Goal: Task Accomplishment & Management: Use online tool/utility

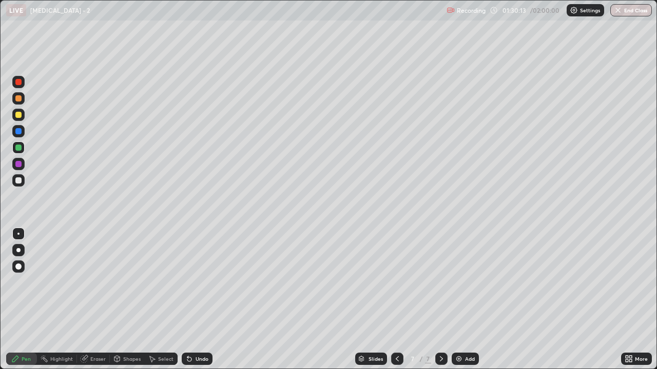
scroll to position [369, 657]
click at [19, 97] on div at bounding box center [18, 98] width 6 height 6
click at [19, 146] on div at bounding box center [18, 148] width 6 height 6
click at [20, 101] on div at bounding box center [18, 98] width 6 height 6
click at [21, 115] on div at bounding box center [18, 115] width 6 height 6
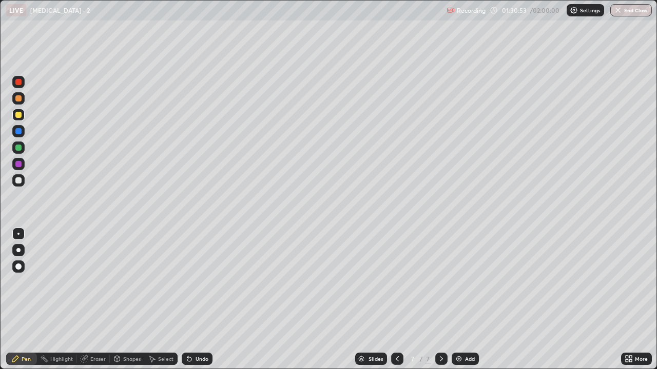
click at [23, 177] on div at bounding box center [18, 180] width 12 height 12
click at [19, 98] on div at bounding box center [18, 98] width 6 height 6
click at [21, 150] on div at bounding box center [18, 148] width 12 height 12
click at [99, 359] on div "Eraser" at bounding box center [97, 359] width 15 height 5
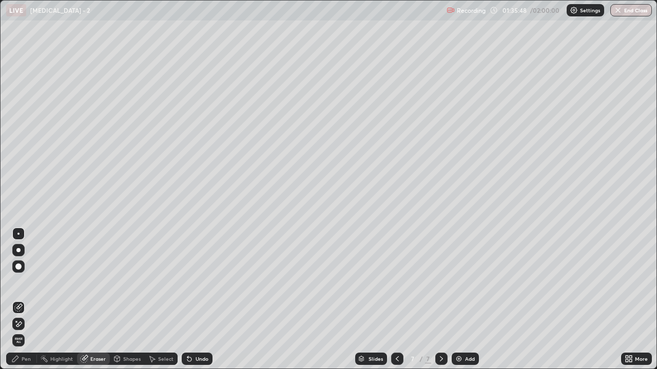
click at [28, 363] on div "Pen" at bounding box center [21, 359] width 31 height 12
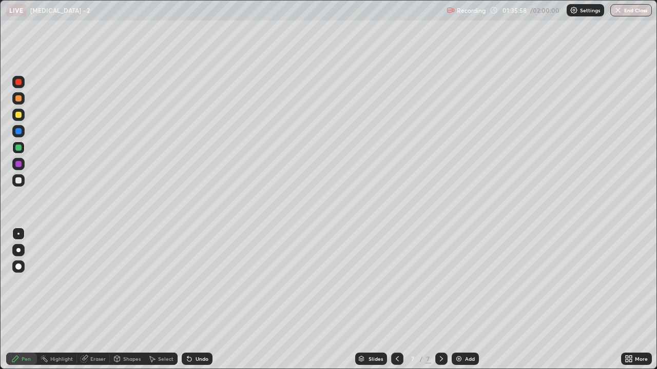
click at [205, 358] on div "Undo" at bounding box center [201, 359] width 13 height 5
click at [23, 182] on div at bounding box center [18, 180] width 12 height 12
click at [20, 113] on div at bounding box center [18, 115] width 6 height 6
click at [20, 177] on div at bounding box center [18, 180] width 6 height 6
click at [200, 357] on div "Undo" at bounding box center [201, 359] width 13 height 5
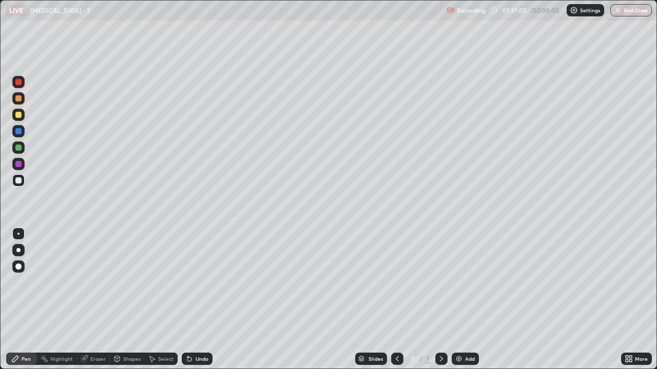
click at [200, 357] on div "Undo" at bounding box center [201, 359] width 13 height 5
click at [197, 361] on div "Undo" at bounding box center [201, 359] width 13 height 5
click at [462, 359] on div "Add" at bounding box center [464, 359] width 27 height 12
click at [187, 357] on icon at bounding box center [187, 357] width 1 height 1
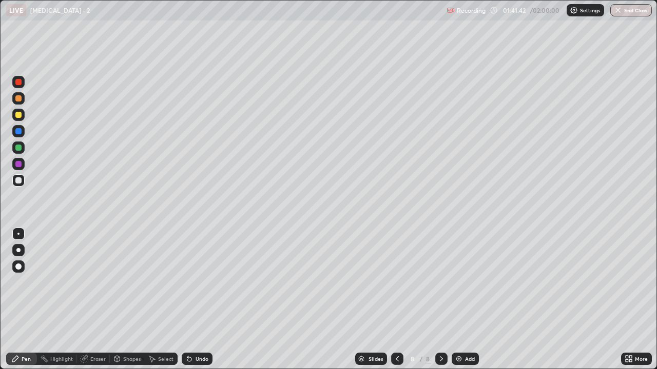
click at [197, 355] on div "Undo" at bounding box center [197, 359] width 31 height 12
click at [104, 359] on div "Eraser" at bounding box center [97, 359] width 15 height 5
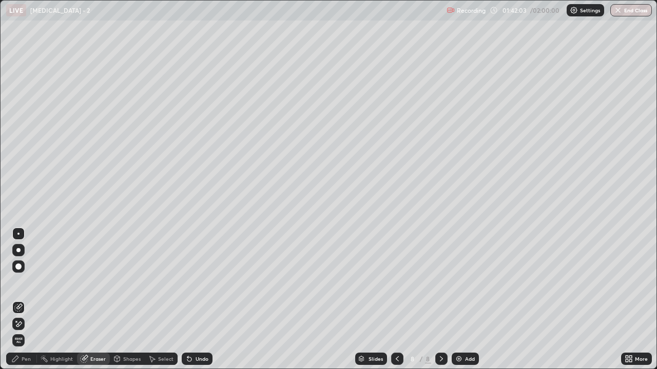
click at [19, 362] on div "Pen" at bounding box center [21, 359] width 31 height 12
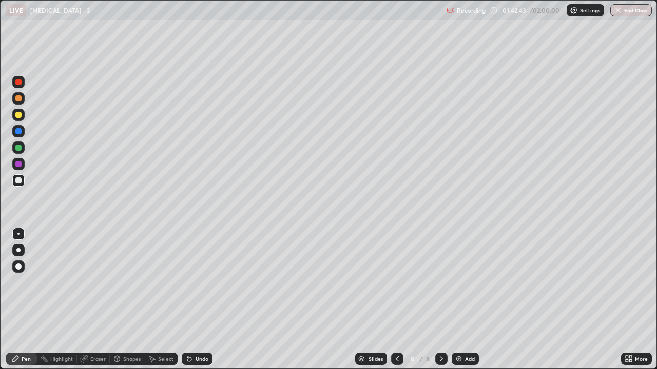
click at [18, 148] on div at bounding box center [18, 148] width 6 height 6
click at [18, 180] on div at bounding box center [18, 180] width 6 height 6
click at [199, 359] on div "Undo" at bounding box center [201, 359] width 13 height 5
click at [199, 360] on div "Undo" at bounding box center [201, 359] width 13 height 5
click at [198, 359] on div "Undo" at bounding box center [201, 359] width 13 height 5
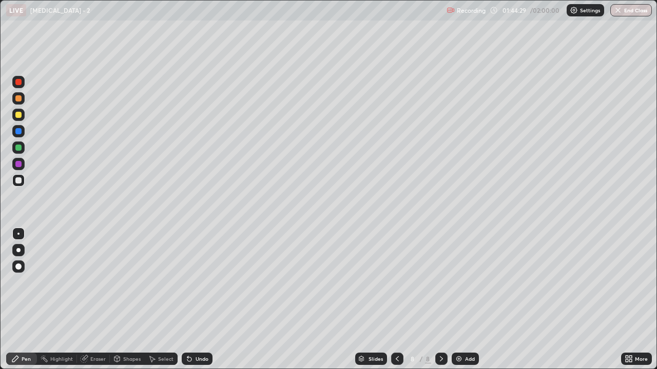
click at [200, 358] on div "Undo" at bounding box center [201, 359] width 13 height 5
click at [202, 358] on div "Undo" at bounding box center [201, 359] width 13 height 5
click at [21, 116] on div at bounding box center [18, 115] width 6 height 6
click at [23, 182] on div at bounding box center [18, 180] width 12 height 12
click at [17, 117] on div at bounding box center [18, 115] width 6 height 6
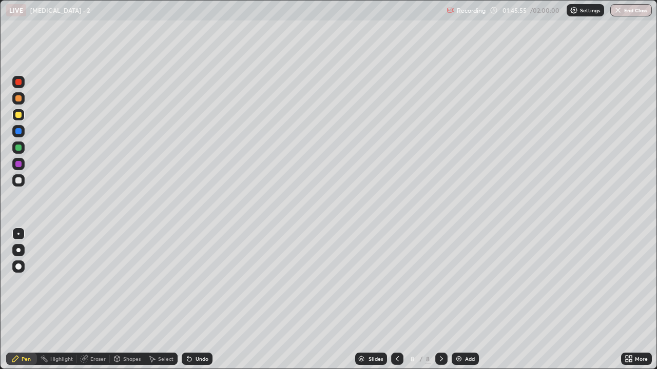
click at [457, 359] on img at bounding box center [458, 359] width 8 height 8
click at [19, 181] on div at bounding box center [18, 180] width 6 height 6
click at [442, 358] on icon at bounding box center [441, 359] width 8 height 8
click at [445, 360] on div at bounding box center [441, 359] width 12 height 12
click at [21, 115] on div at bounding box center [18, 115] width 6 height 6
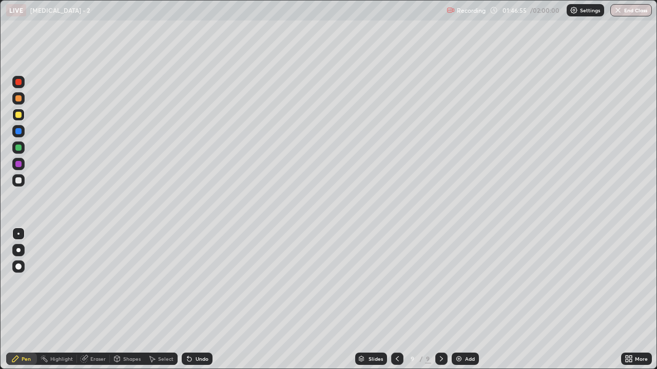
click at [19, 182] on div at bounding box center [18, 180] width 6 height 6
click at [18, 117] on div at bounding box center [18, 115] width 6 height 6
click at [19, 182] on div at bounding box center [18, 180] width 6 height 6
click at [23, 182] on div at bounding box center [18, 180] width 12 height 12
click at [194, 363] on div "Undo" at bounding box center [197, 359] width 31 height 12
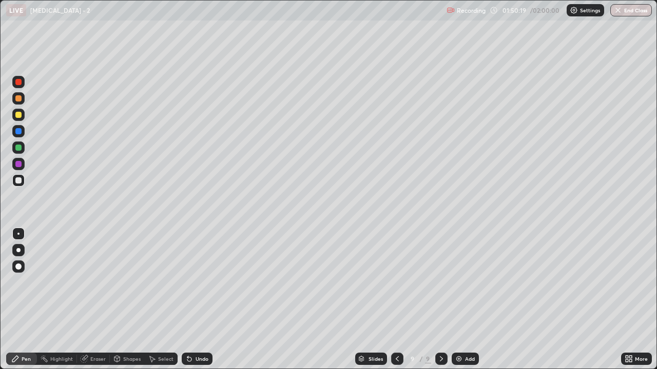
click at [194, 363] on div "Undo" at bounding box center [197, 359] width 31 height 12
click at [195, 362] on div "Undo" at bounding box center [201, 359] width 13 height 5
click at [193, 362] on div "Undo" at bounding box center [197, 359] width 31 height 12
click at [195, 364] on div "Undo" at bounding box center [197, 359] width 31 height 12
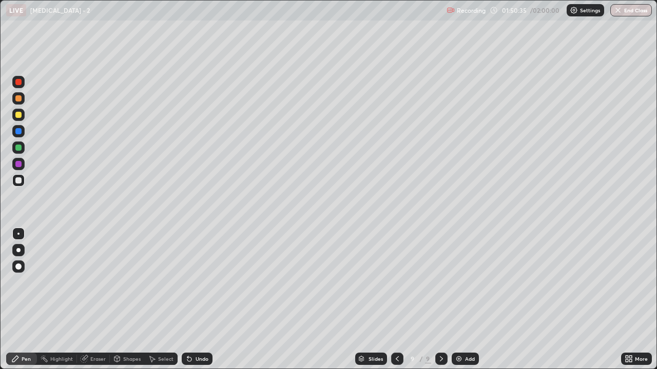
click at [103, 357] on div "Eraser" at bounding box center [97, 359] width 15 height 5
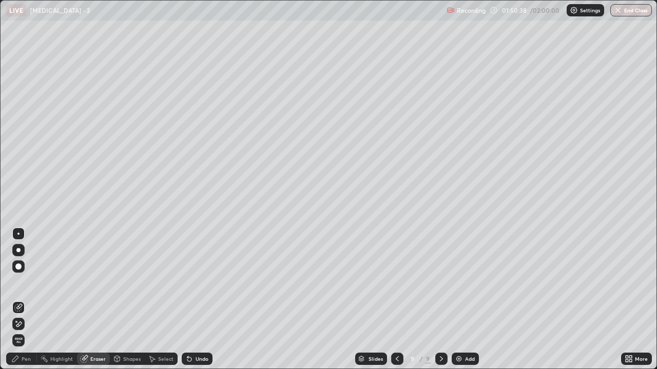
click at [26, 361] on div "Pen" at bounding box center [26, 359] width 9 height 5
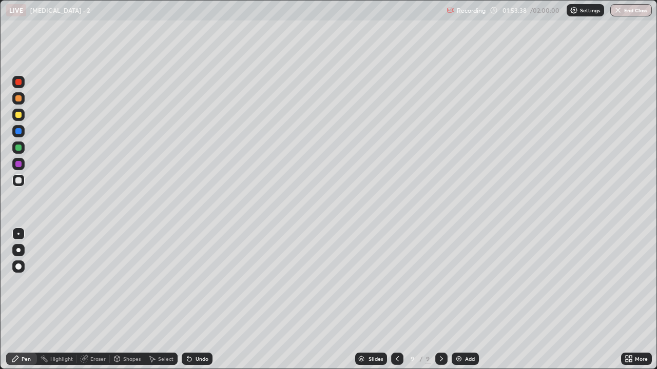
click at [396, 359] on icon at bounding box center [397, 359] width 8 height 8
click at [440, 359] on icon at bounding box center [441, 359] width 8 height 8
click at [465, 361] on div "Add" at bounding box center [470, 359] width 10 height 5
click at [188, 359] on icon at bounding box center [189, 360] width 4 height 4
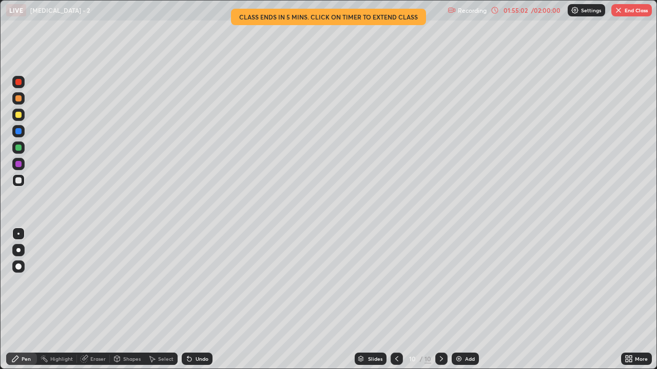
click at [587, 12] on p "Settings" at bounding box center [591, 10] width 20 height 5
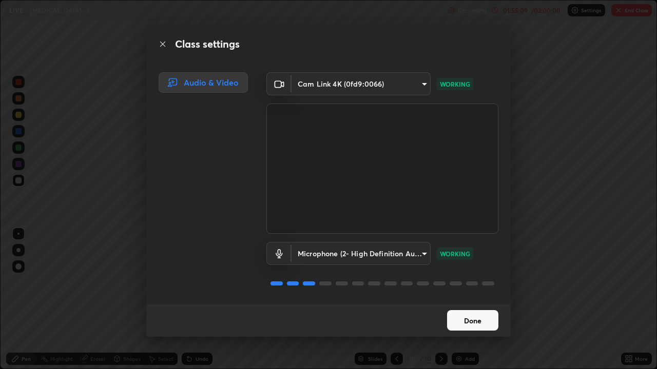
click at [492, 323] on button "Done" at bounding box center [472, 320] width 51 height 21
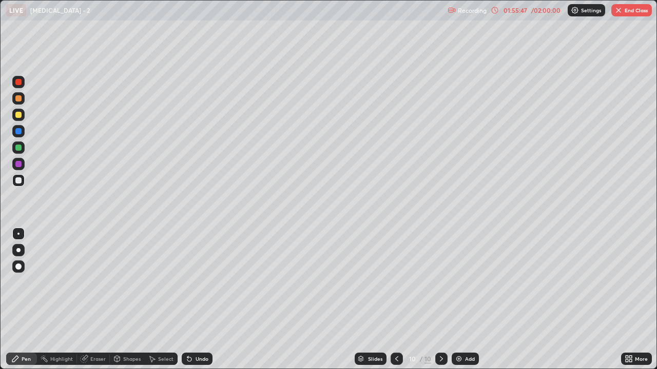
click at [189, 360] on icon at bounding box center [189, 360] width 4 height 4
click at [191, 362] on icon at bounding box center [189, 359] width 8 height 8
click at [556, 12] on div "/ 02:00:00" at bounding box center [545, 10] width 32 height 6
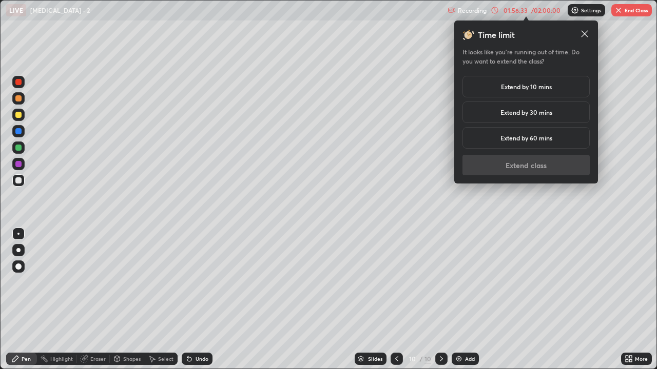
click at [547, 113] on h5 "Extend by 30 mins" at bounding box center [526, 112] width 52 height 9
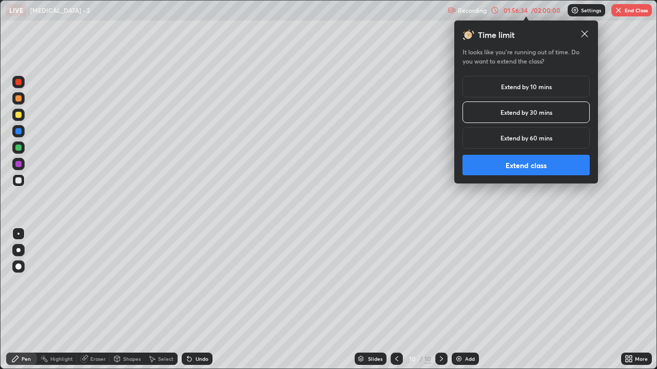
click at [556, 163] on button "Extend class" at bounding box center [525, 165] width 127 height 21
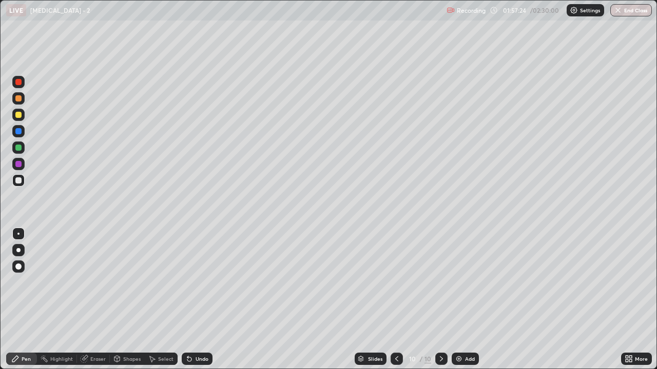
click at [100, 364] on div "Eraser" at bounding box center [93, 359] width 33 height 12
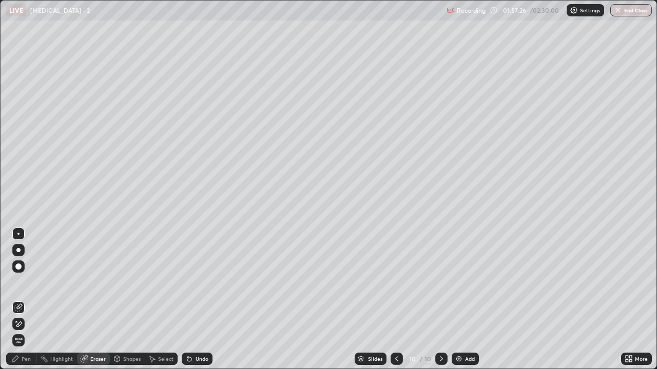
click at [28, 364] on div "Pen" at bounding box center [21, 359] width 31 height 12
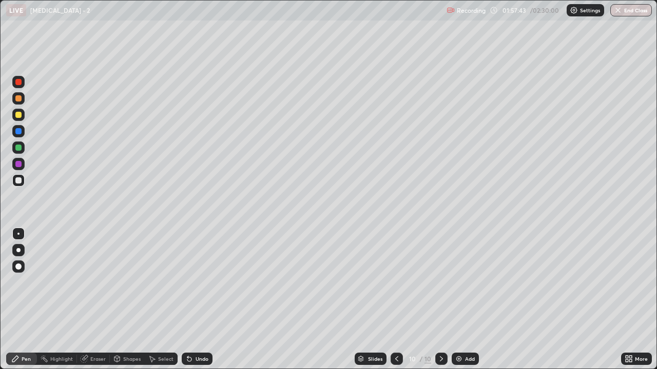
click at [200, 360] on div "Undo" at bounding box center [201, 359] width 13 height 5
click at [200, 358] on div "Undo" at bounding box center [201, 359] width 13 height 5
click at [196, 363] on div "Undo" at bounding box center [197, 359] width 31 height 12
click at [201, 363] on div "Undo" at bounding box center [197, 359] width 31 height 12
click at [200, 365] on div "Undo" at bounding box center [197, 359] width 31 height 12
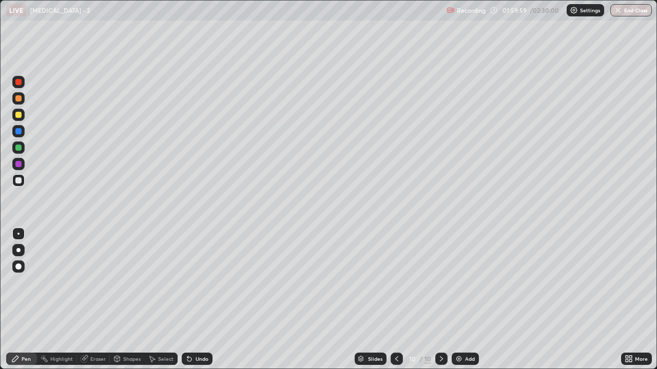
click at [457, 357] on img at bounding box center [458, 359] width 8 height 8
click at [395, 357] on icon at bounding box center [397, 359] width 8 height 8
click at [440, 359] on icon at bounding box center [441, 359] width 8 height 8
click at [190, 355] on icon at bounding box center [189, 359] width 8 height 8
click at [187, 360] on icon at bounding box center [189, 360] width 4 height 4
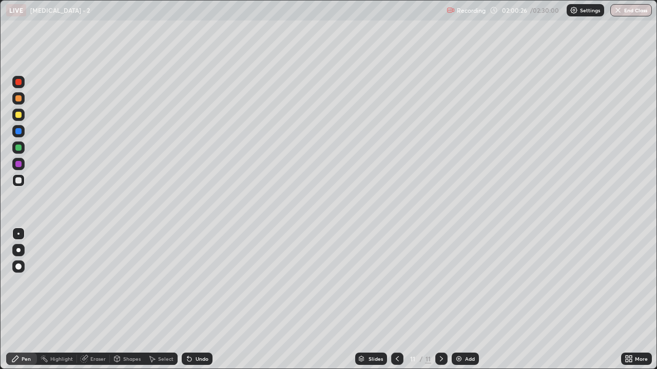
click at [188, 360] on icon at bounding box center [189, 360] width 4 height 4
click at [193, 359] on div "Undo" at bounding box center [197, 359] width 31 height 12
click at [188, 360] on icon at bounding box center [189, 360] width 4 height 4
click at [400, 360] on div at bounding box center [397, 359] width 12 height 12
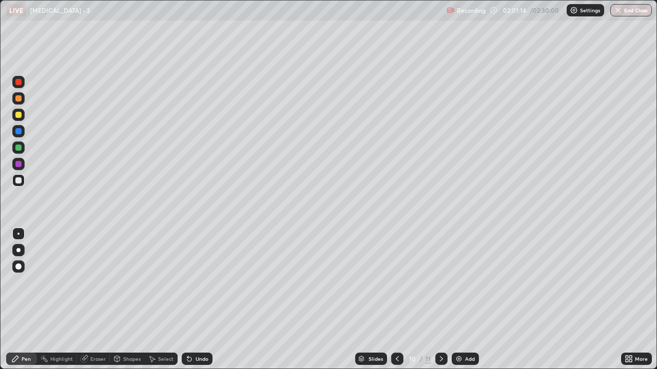
click at [444, 358] on div at bounding box center [441, 359] width 12 height 12
click at [201, 360] on div "Undo" at bounding box center [201, 359] width 13 height 5
click at [195, 358] on div "Undo" at bounding box center [201, 359] width 13 height 5
click at [408, 359] on div "11" at bounding box center [412, 359] width 10 height 6
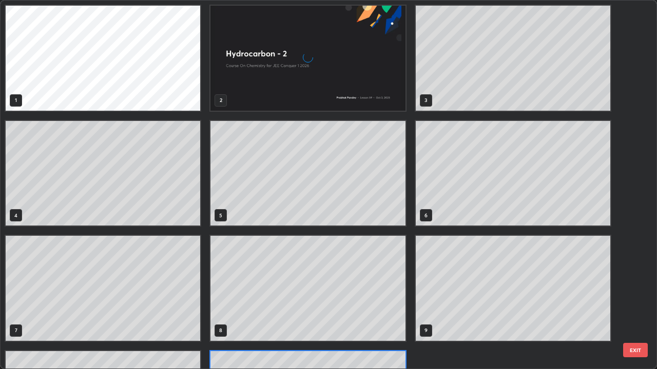
scroll to position [365, 650]
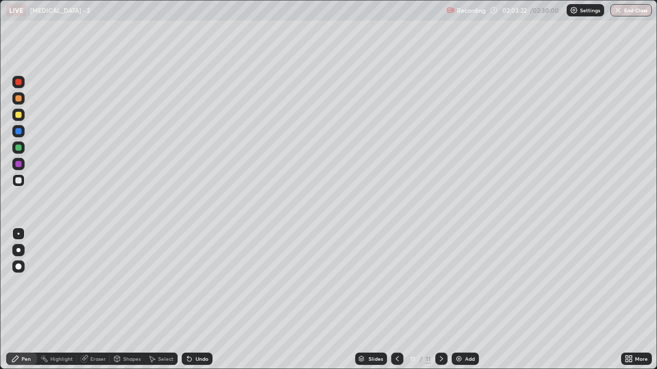
click at [396, 359] on icon at bounding box center [397, 359] width 8 height 8
click at [444, 358] on div at bounding box center [441, 359] width 12 height 12
click at [197, 358] on div "Undo" at bounding box center [201, 359] width 13 height 5
click at [196, 360] on div "Undo" at bounding box center [201, 359] width 13 height 5
click at [197, 362] on div "Undo" at bounding box center [201, 359] width 13 height 5
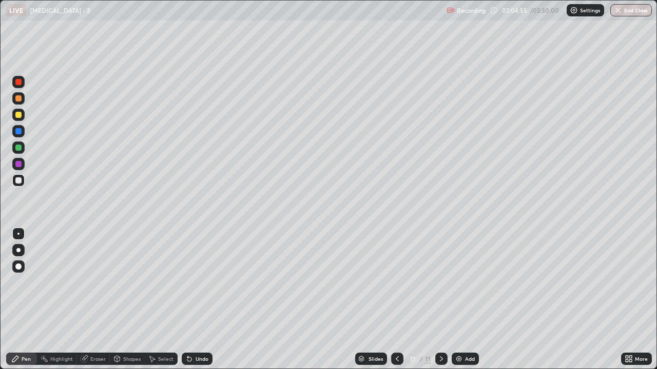
click at [21, 114] on div at bounding box center [18, 115] width 6 height 6
click at [23, 182] on div at bounding box center [18, 180] width 12 height 12
click at [460, 358] on img at bounding box center [458, 359] width 8 height 8
click at [21, 100] on div at bounding box center [18, 98] width 6 height 6
click at [24, 183] on div at bounding box center [18, 180] width 12 height 12
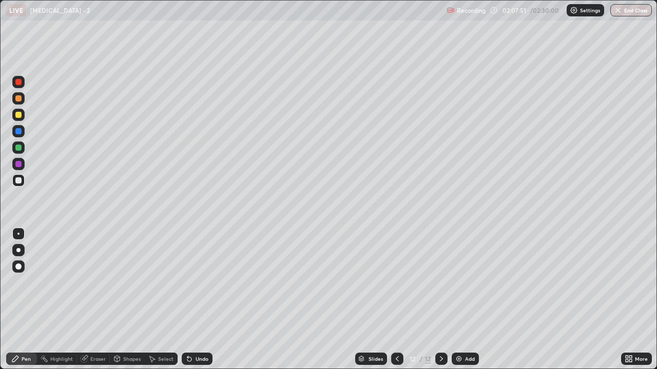
click at [397, 357] on icon at bounding box center [397, 359] width 8 height 8
click at [440, 359] on icon at bounding box center [441, 359] width 8 height 8
click at [199, 363] on div "Undo" at bounding box center [197, 359] width 31 height 12
click at [196, 363] on div "Undo" at bounding box center [197, 359] width 31 height 12
click at [198, 364] on div "Undo" at bounding box center [197, 359] width 31 height 12
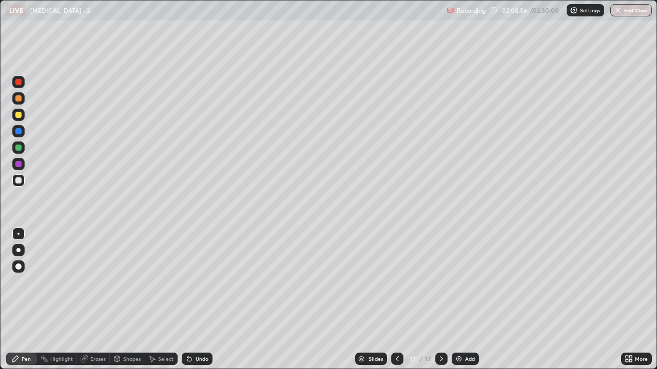
click at [192, 361] on div "Undo" at bounding box center [197, 359] width 31 height 12
click at [193, 363] on div "Undo" at bounding box center [197, 359] width 31 height 12
click at [193, 362] on div "Undo" at bounding box center [197, 359] width 31 height 12
click at [191, 364] on div "Undo" at bounding box center [197, 359] width 31 height 12
click at [190, 363] on div "Undo" at bounding box center [197, 359] width 31 height 12
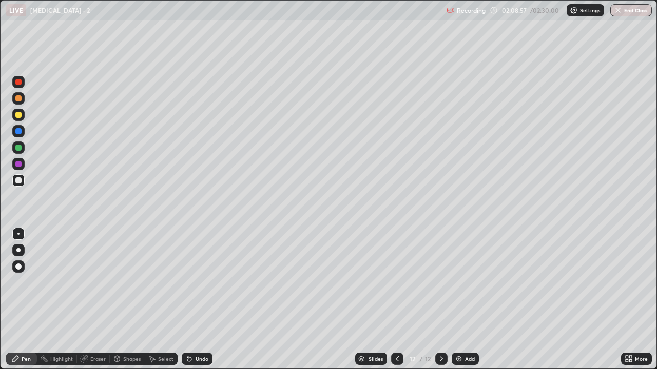
click at [191, 364] on div "Undo" at bounding box center [197, 359] width 31 height 12
click at [191, 363] on div "Undo" at bounding box center [197, 359] width 31 height 12
click at [379, 359] on div "Slides" at bounding box center [375, 359] width 14 height 5
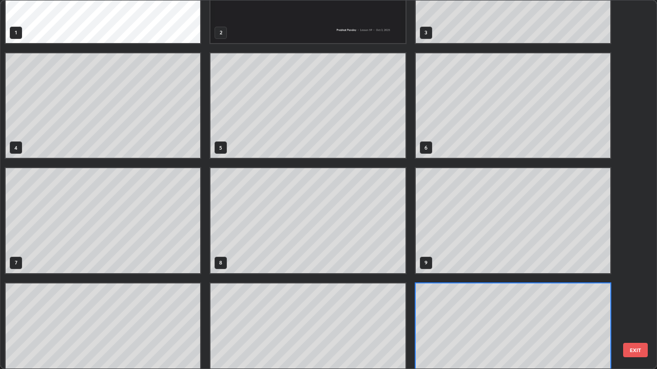
scroll to position [0, 0]
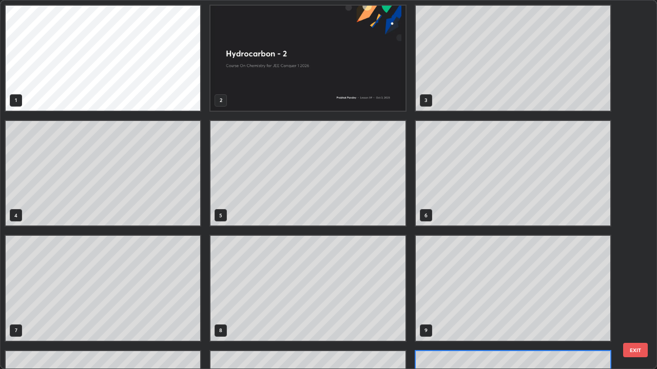
click at [645, 264] on div "1 2 3 4 5 6 7 8 9 10 11 12 EXIT" at bounding box center [329, 185] width 656 height 368
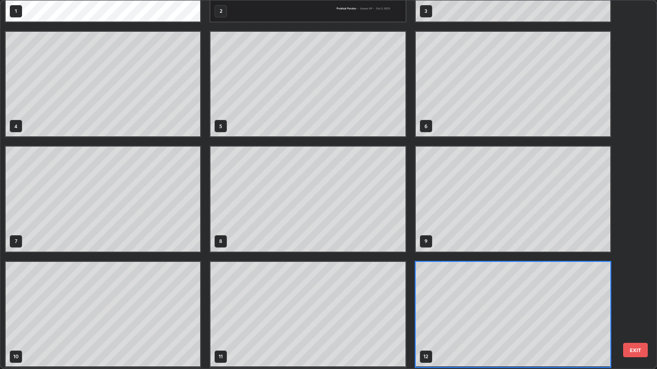
scroll to position [92, 0]
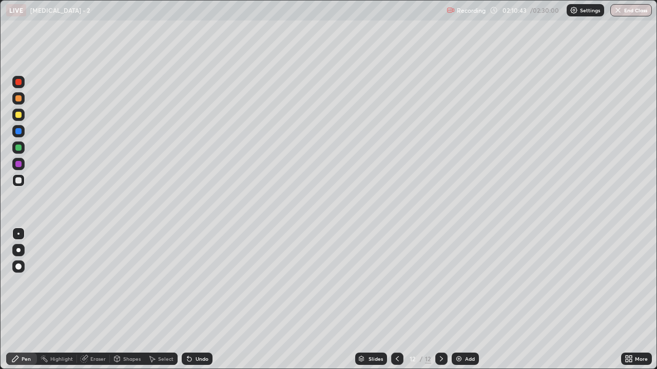
click at [197, 357] on div "Undo" at bounding box center [201, 359] width 13 height 5
click at [19, 96] on div at bounding box center [18, 98] width 6 height 6
click at [19, 180] on div at bounding box center [18, 180] width 6 height 6
click at [200, 360] on div "Undo" at bounding box center [201, 359] width 13 height 5
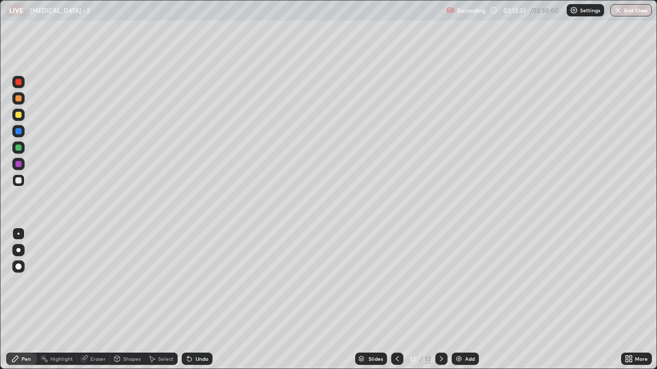
click at [201, 358] on div "Undo" at bounding box center [201, 359] width 13 height 5
click at [200, 354] on div "Undo" at bounding box center [197, 359] width 31 height 12
click at [195, 362] on div "Undo" at bounding box center [201, 359] width 13 height 5
click at [191, 360] on icon at bounding box center [189, 359] width 8 height 8
click at [188, 360] on icon at bounding box center [189, 360] width 4 height 4
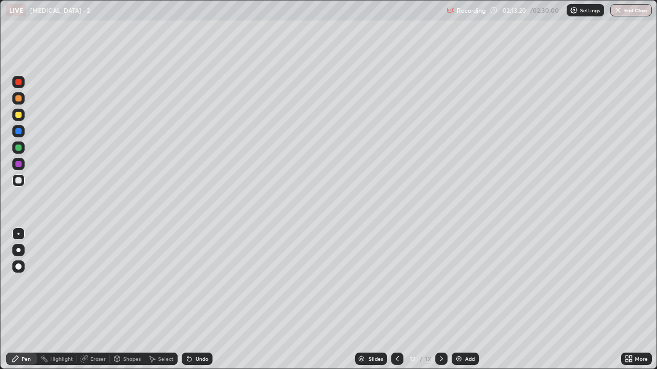
click at [19, 135] on div at bounding box center [18, 131] width 12 height 12
click at [200, 359] on div "Undo" at bounding box center [201, 359] width 13 height 5
click at [19, 101] on div at bounding box center [18, 98] width 6 height 6
click at [19, 183] on div at bounding box center [18, 180] width 6 height 6
click at [21, 100] on div at bounding box center [18, 98] width 6 height 6
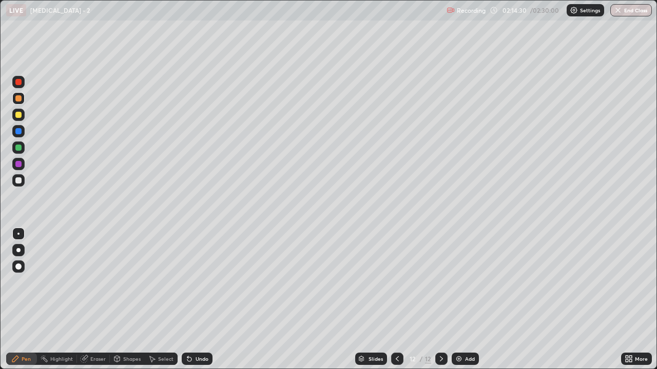
click at [19, 114] on div at bounding box center [18, 115] width 6 height 6
click at [465, 358] on div "Add" at bounding box center [470, 359] width 10 height 5
click at [24, 182] on div at bounding box center [18, 180] width 12 height 12
click at [191, 355] on icon at bounding box center [189, 359] width 8 height 8
click at [191, 363] on div "Undo" at bounding box center [197, 359] width 31 height 12
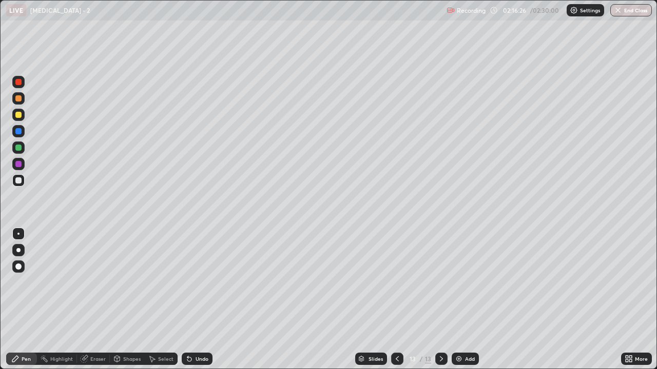
click at [194, 364] on div "Undo" at bounding box center [197, 359] width 31 height 12
click at [17, 182] on div at bounding box center [18, 180] width 6 height 6
click at [199, 359] on div "Undo" at bounding box center [201, 359] width 13 height 5
click at [17, 116] on div at bounding box center [18, 115] width 6 height 6
click at [17, 100] on div at bounding box center [18, 98] width 6 height 6
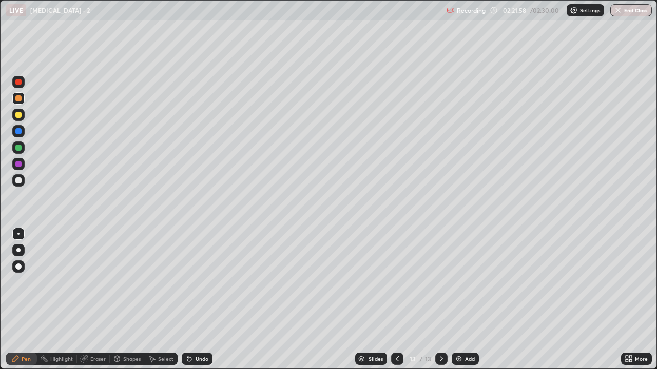
click at [15, 180] on div at bounding box center [18, 180] width 6 height 6
click at [20, 150] on div at bounding box center [18, 148] width 6 height 6
click at [459, 359] on img at bounding box center [458, 359] width 8 height 8
click at [23, 184] on div at bounding box center [18, 180] width 12 height 12
click at [193, 357] on div "Undo" at bounding box center [197, 359] width 31 height 12
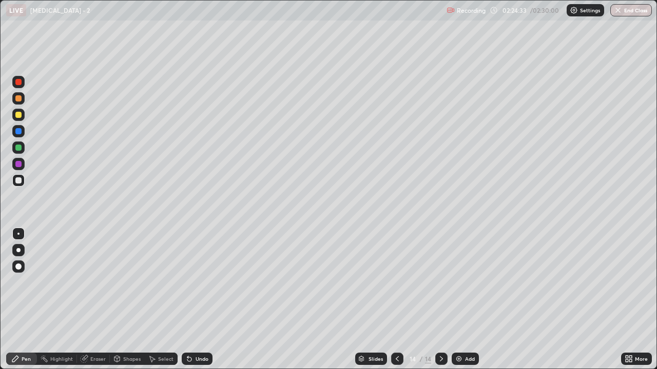
click at [21, 116] on div at bounding box center [18, 115] width 6 height 6
click at [19, 149] on div at bounding box center [18, 148] width 6 height 6
click at [21, 182] on div at bounding box center [18, 180] width 6 height 6
click at [23, 118] on div at bounding box center [18, 115] width 12 height 12
click at [21, 98] on div at bounding box center [18, 98] width 6 height 6
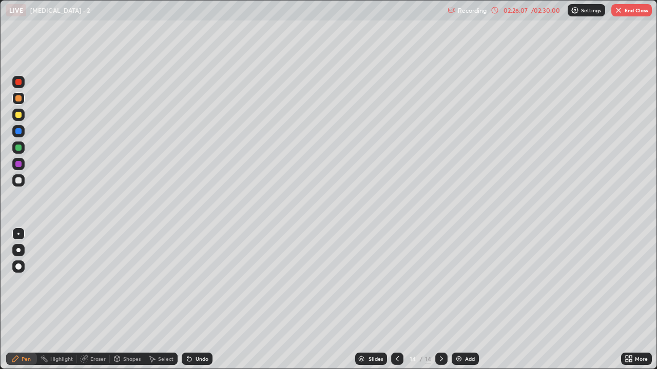
click at [16, 181] on div at bounding box center [18, 180] width 6 height 6
click at [23, 181] on div at bounding box center [18, 180] width 12 height 12
click at [18, 147] on div at bounding box center [18, 148] width 6 height 6
click at [20, 180] on div at bounding box center [18, 180] width 6 height 6
click at [18, 101] on div at bounding box center [18, 98] width 6 height 6
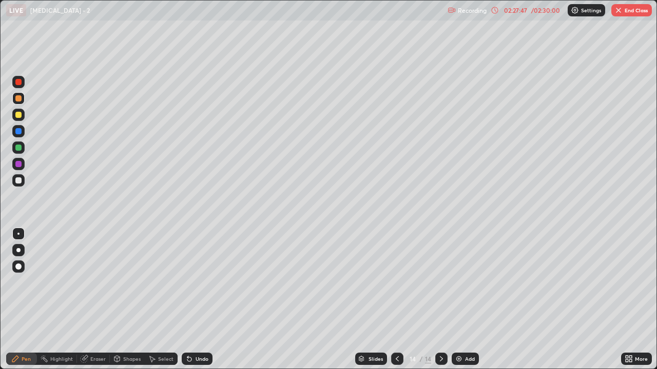
click at [16, 180] on div at bounding box center [18, 180] width 6 height 6
click at [19, 177] on div at bounding box center [18, 180] width 6 height 6
click at [23, 117] on div at bounding box center [18, 115] width 12 height 12
click at [196, 360] on div "Undo" at bounding box center [201, 359] width 13 height 5
click at [18, 95] on div at bounding box center [18, 98] width 6 height 6
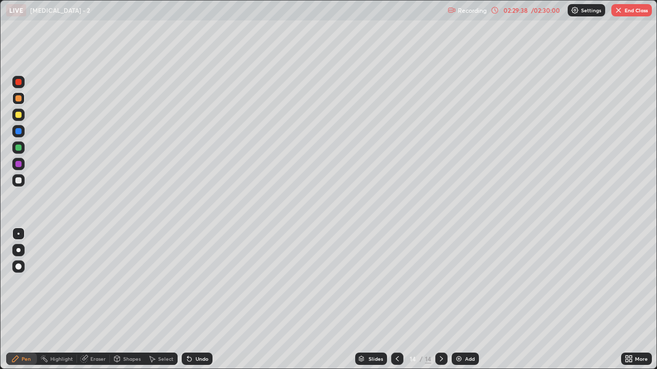
click at [17, 147] on div at bounding box center [18, 148] width 6 height 6
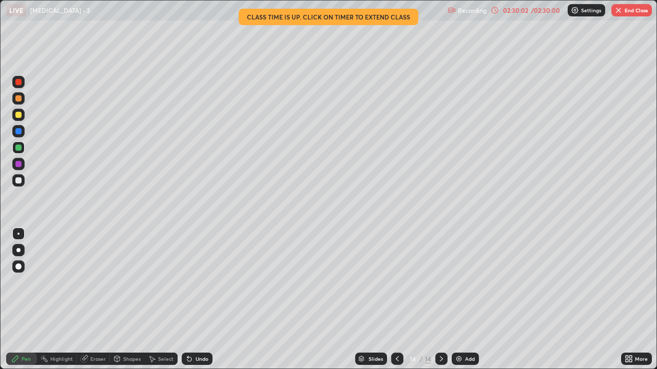
click at [19, 115] on div at bounding box center [18, 115] width 6 height 6
click at [396, 362] on icon at bounding box center [397, 359] width 8 height 8
click at [440, 359] on icon at bounding box center [441, 359] width 8 height 8
click at [402, 357] on div at bounding box center [397, 359] width 12 height 12
click at [441, 357] on icon at bounding box center [441, 359] width 8 height 8
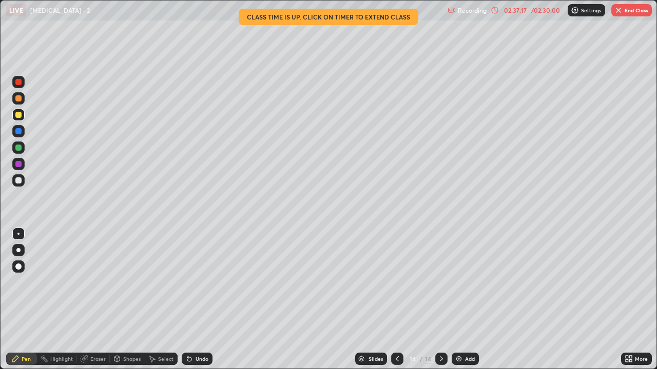
click at [378, 360] on div "Slides" at bounding box center [375, 359] width 14 height 5
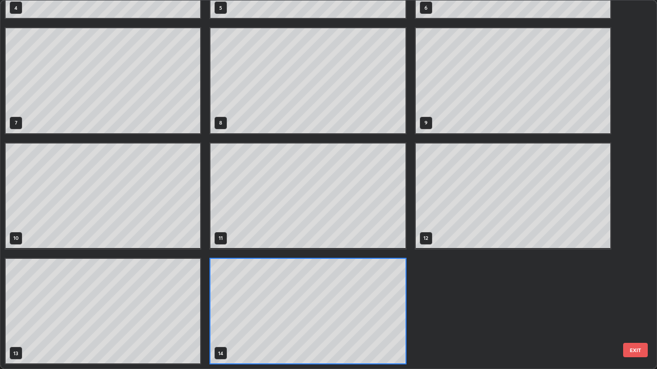
scroll to position [0, 0]
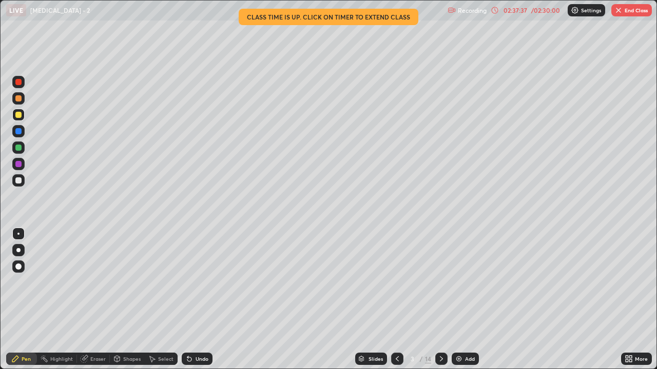
click at [440, 359] on icon at bounding box center [441, 359] width 8 height 8
click at [444, 354] on div at bounding box center [441, 359] width 12 height 12
click at [440, 364] on div at bounding box center [441, 359] width 12 height 12
click at [444, 358] on div at bounding box center [441, 359] width 12 height 12
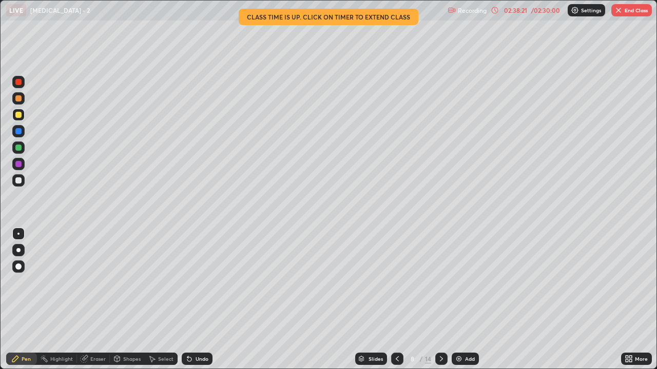
click at [440, 359] on icon at bounding box center [441, 359] width 8 height 8
click at [444, 358] on div at bounding box center [441, 359] width 12 height 12
click at [396, 359] on icon at bounding box center [397, 359] width 8 height 8
click at [439, 364] on div at bounding box center [441, 359] width 12 height 12
click at [440, 359] on icon at bounding box center [441, 359] width 8 height 8
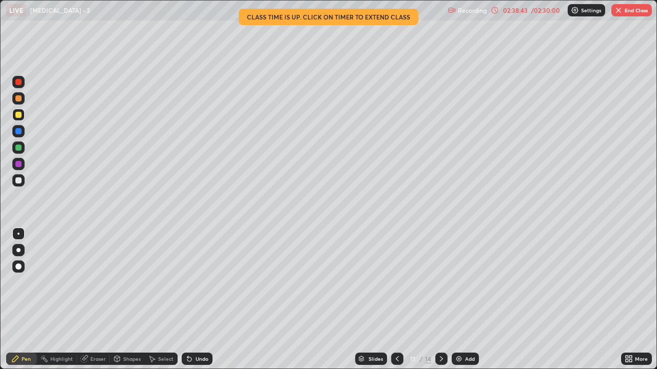
click at [441, 359] on icon at bounding box center [441, 359] width 3 height 5
click at [440, 359] on icon at bounding box center [441, 359] width 8 height 8
click at [643, 12] on button "End Class" at bounding box center [631, 10] width 41 height 12
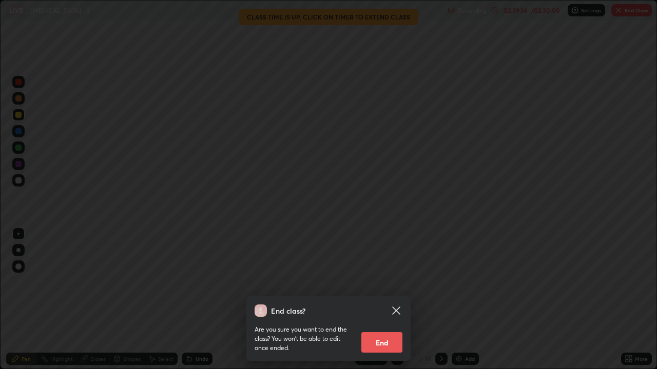
click at [394, 347] on button "End" at bounding box center [381, 342] width 41 height 21
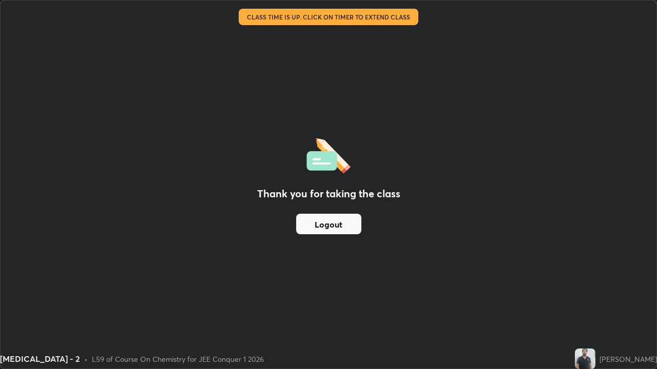
click at [340, 225] on button "Logout" at bounding box center [328, 224] width 65 height 21
